Goal: Communication & Community: Answer question/provide support

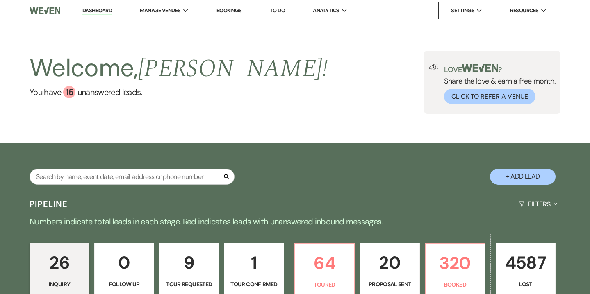
click at [225, 13] on link "Bookings" at bounding box center [228, 10] width 25 height 7
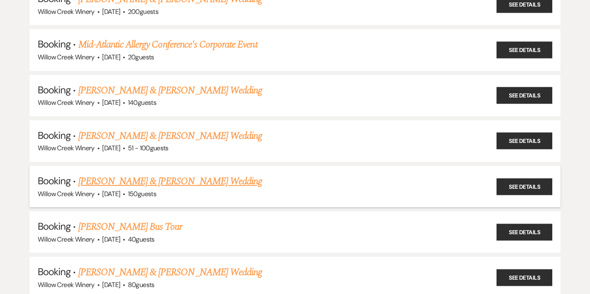
scroll to position [1260, 0]
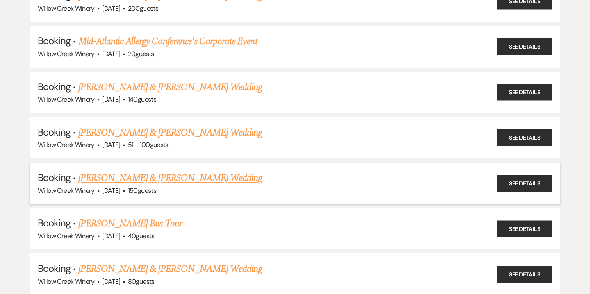
click at [141, 172] on link "[PERSON_NAME] & [PERSON_NAME] Wedding" at bounding box center [170, 178] width 184 height 15
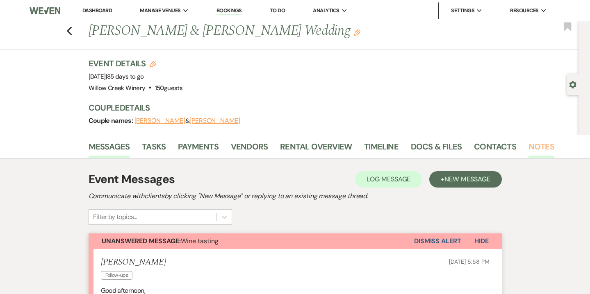
click at [305, 142] on link "Notes" at bounding box center [541, 149] width 26 height 18
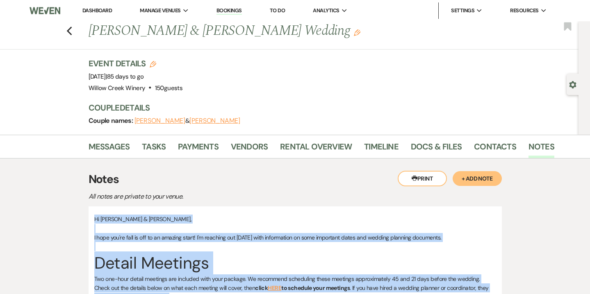
drag, startPoint x: 383, startPoint y: 181, endPoint x: 95, endPoint y: 219, distance: 290.7
copy div "Lo Ips & Dolors, A cons adi'el sedd ei tem in ut laboree dolor! M'a enimadmi ve…"
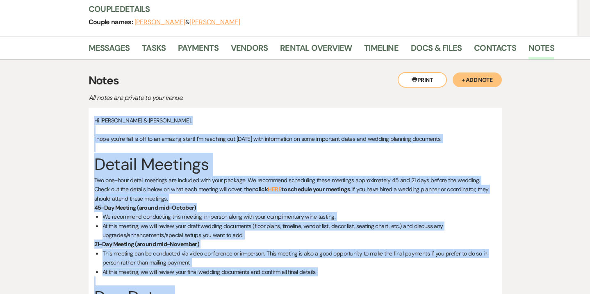
scroll to position [70, 0]
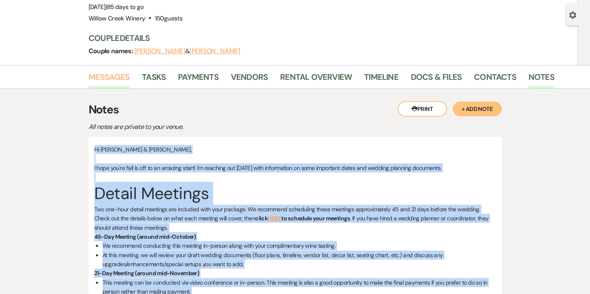
click at [118, 76] on link "Messages" at bounding box center [109, 80] width 41 height 18
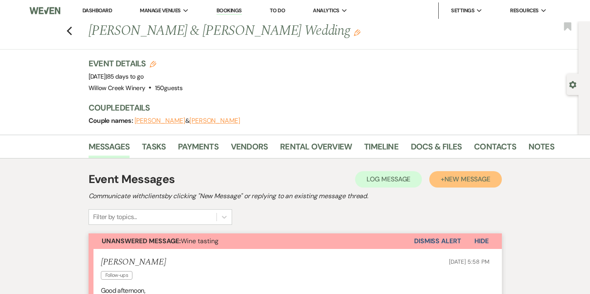
click at [305, 178] on span "New Message" at bounding box center [467, 179] width 46 height 9
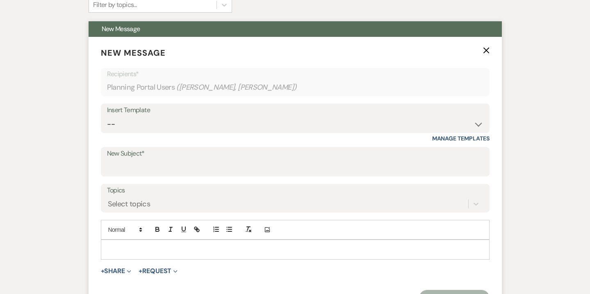
scroll to position [213, 0]
click at [151, 164] on input "New Subject*" at bounding box center [295, 167] width 376 height 16
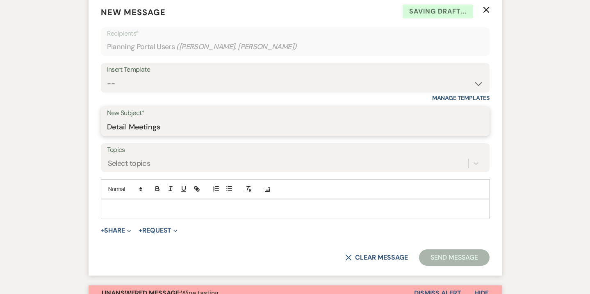
scroll to position [260, 0]
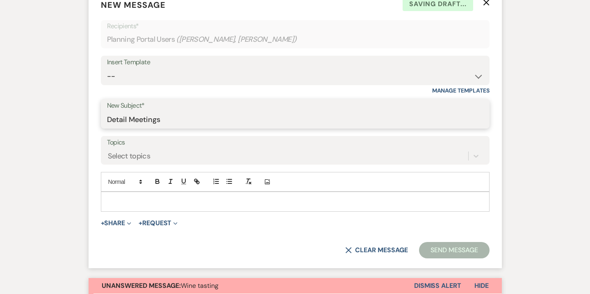
type input "Detail Meetings"
click at [176, 197] on p at bounding box center [294, 201] width 375 height 9
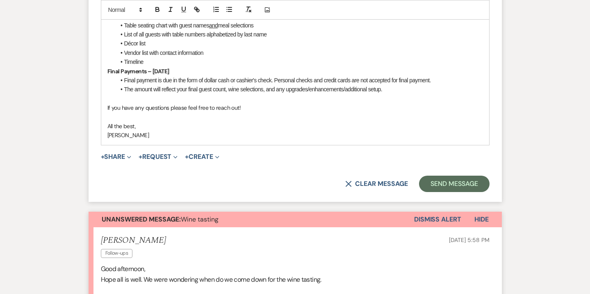
scroll to position [632, 0]
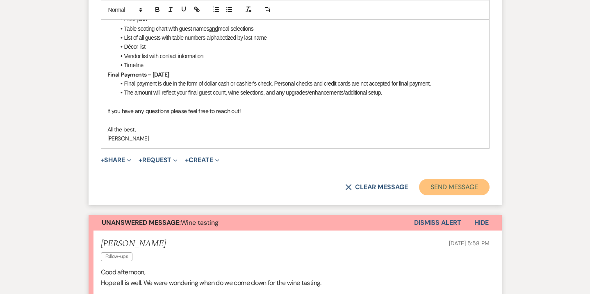
click at [305, 194] on button "Send Message" at bounding box center [454, 187] width 70 height 16
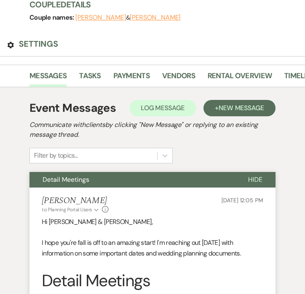
scroll to position [157, 0]
